Goal: Find specific page/section: Find specific page/section

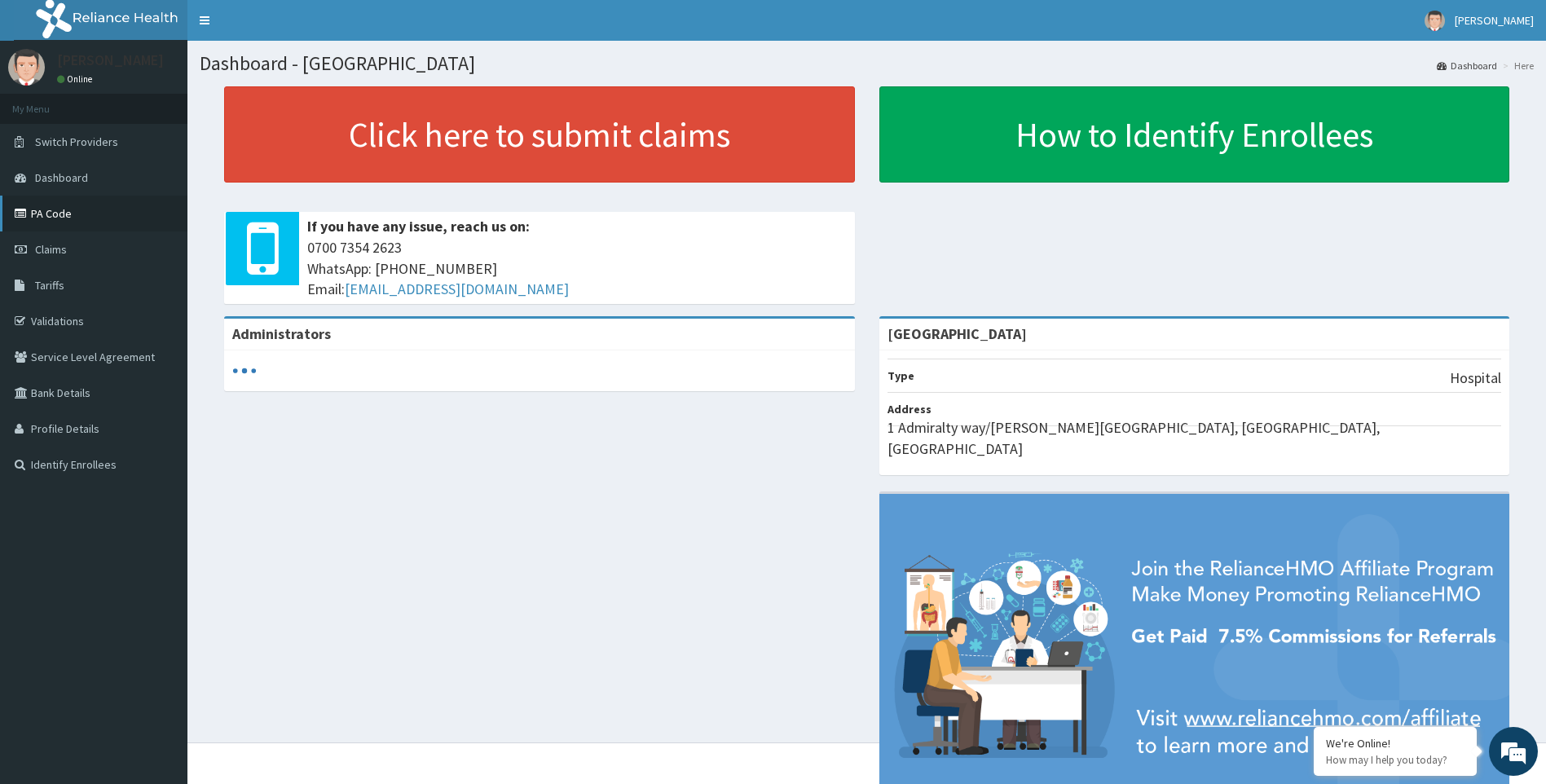
click at [74, 208] on link "PA Code" at bounding box center [94, 213] width 188 height 36
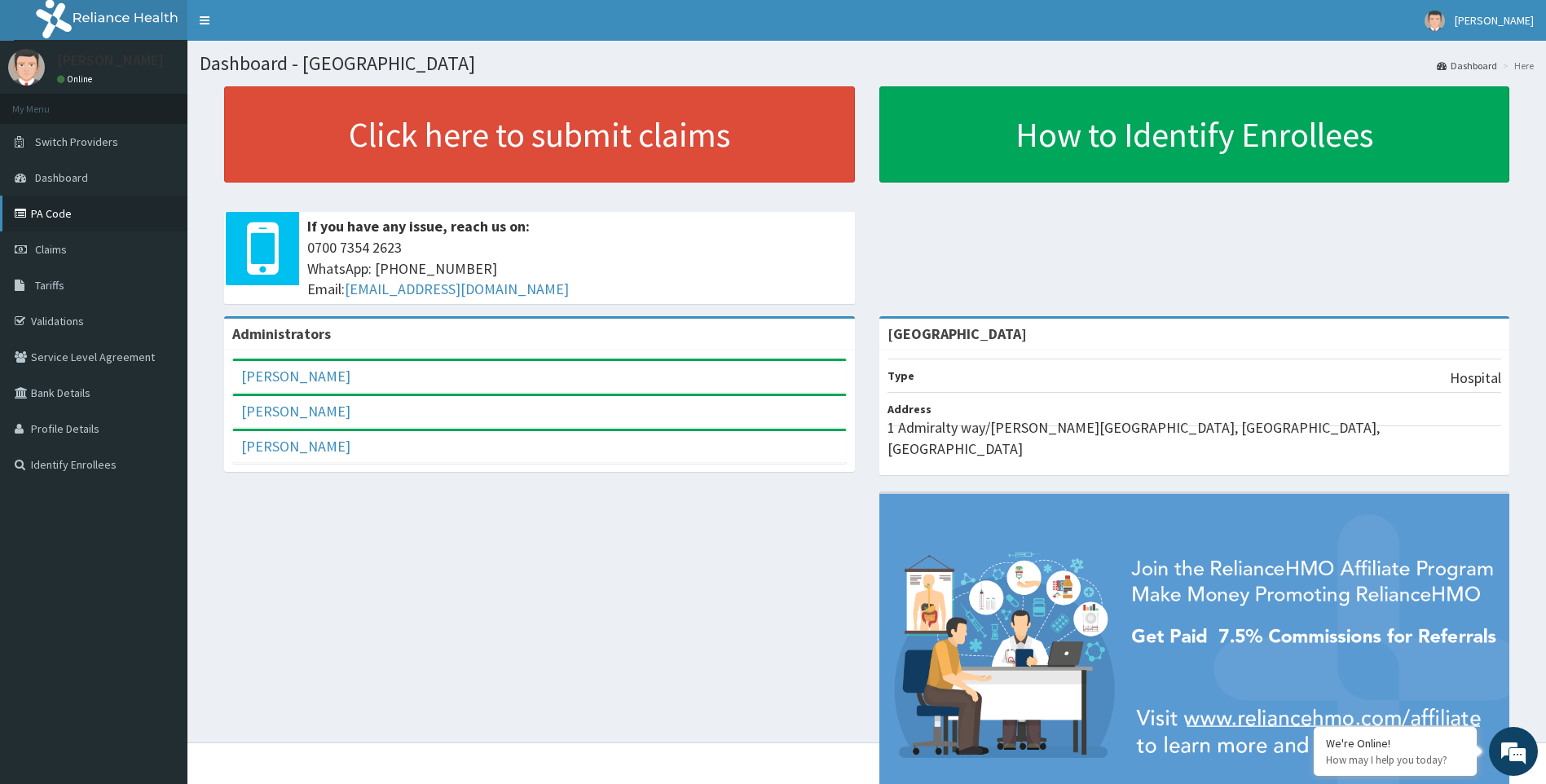
click at [96, 211] on link "PA Code" at bounding box center [94, 213] width 188 height 36
